Goal: Transaction & Acquisition: Purchase product/service

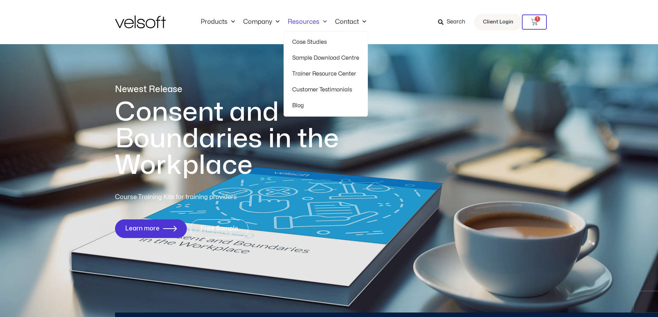
click at [306, 20] on link "Resources" at bounding box center [307, 22] width 47 height 8
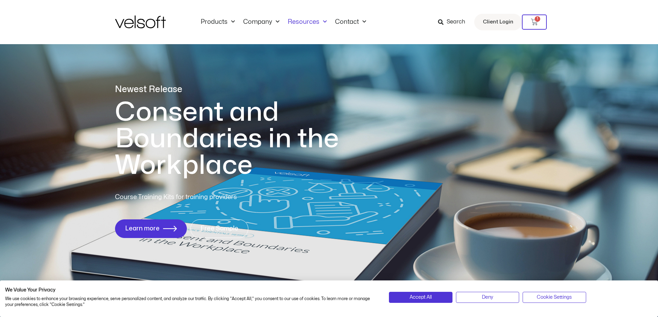
click at [306, 20] on link "Resources" at bounding box center [307, 22] width 47 height 8
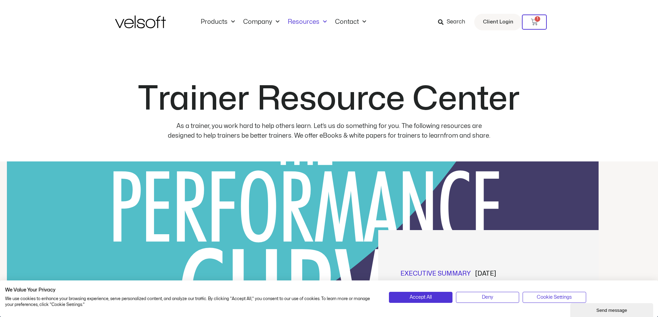
click at [450, 19] on span "Search" at bounding box center [456, 22] width 19 height 9
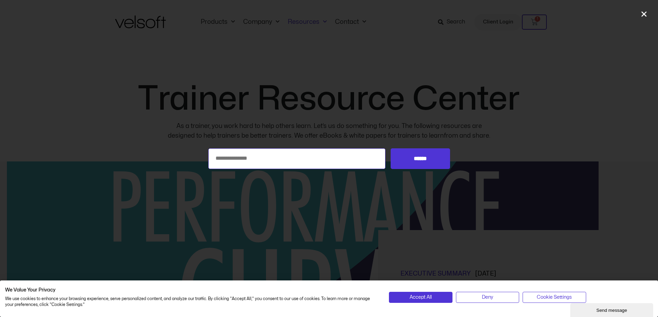
click at [266, 159] on input "Search for:" at bounding box center [297, 159] width 178 height 21
type input "**********"
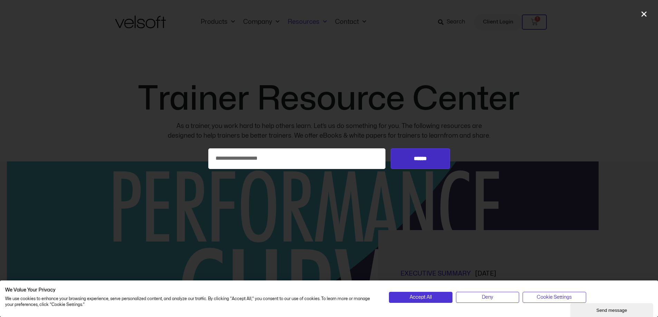
click at [425, 158] on input "******" at bounding box center [420, 159] width 59 height 21
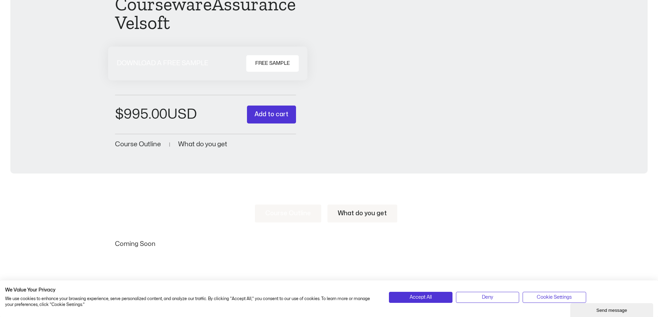
click at [214, 144] on span "What do you get" at bounding box center [202, 144] width 49 height 7
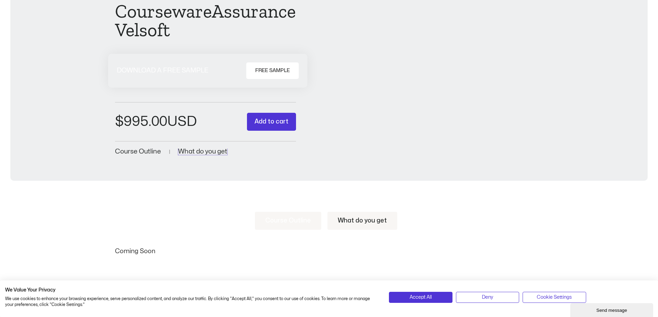
scroll to position [35, 0]
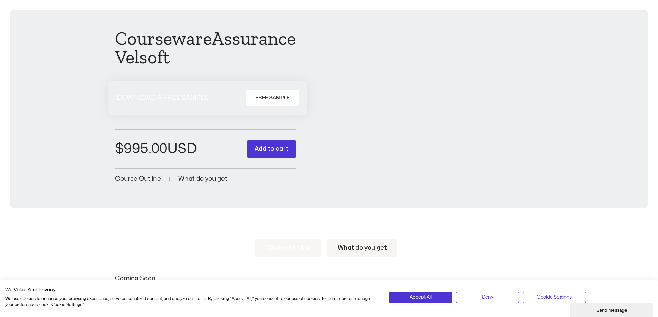
click at [204, 177] on span "What do you get" at bounding box center [202, 179] width 49 height 7
click at [358, 246] on link "What do you get" at bounding box center [362, 248] width 70 height 18
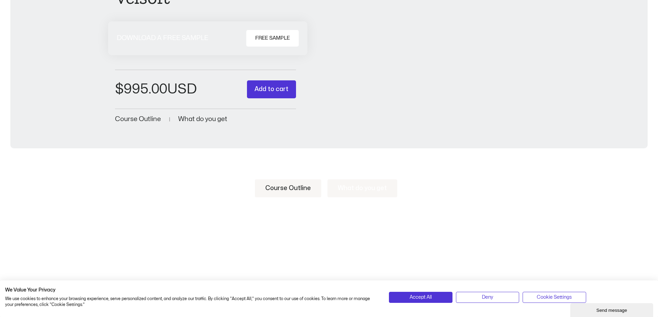
scroll to position [0, 0]
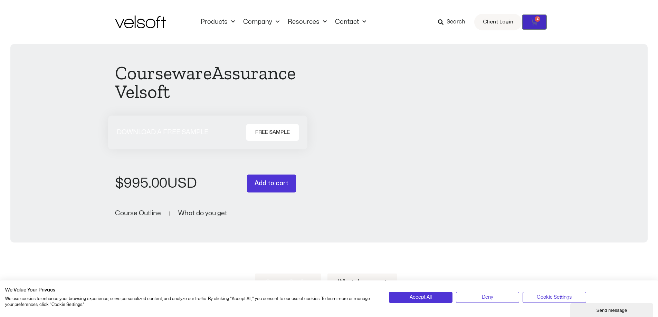
click at [531, 22] on icon at bounding box center [534, 22] width 7 height 7
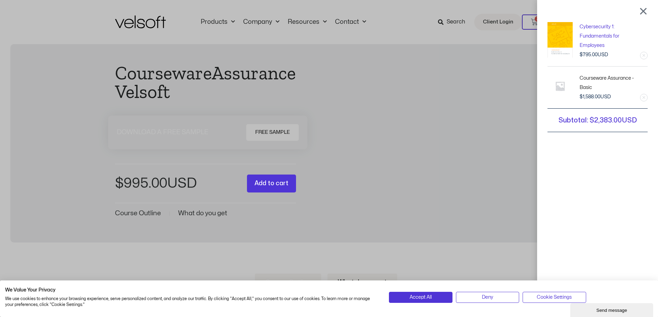
click at [647, 97] on link "Remove this item" at bounding box center [643, 97] width 7 height 7
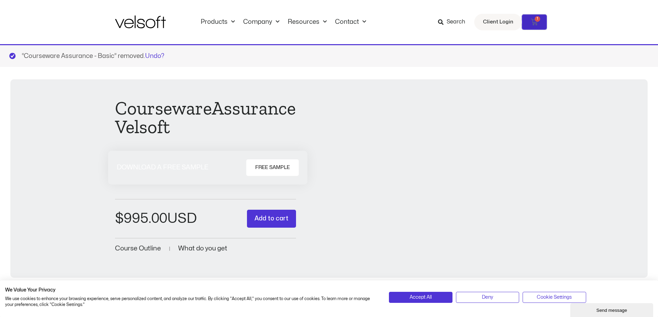
click at [534, 20] on icon at bounding box center [534, 22] width 7 height 7
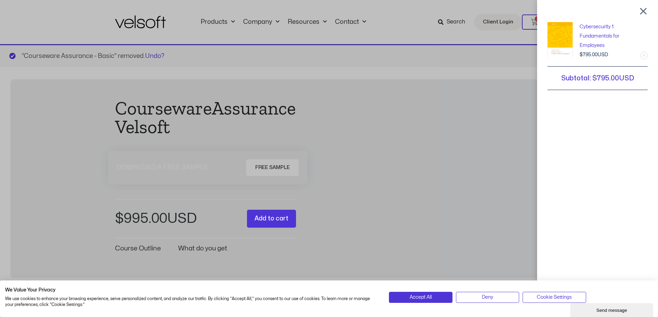
click at [647, 55] on link "Remove this item" at bounding box center [643, 55] width 7 height 7
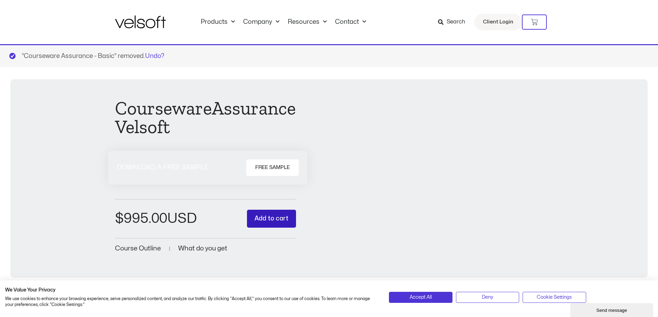
click at [276, 219] on button "Add to cart" at bounding box center [271, 219] width 49 height 18
